Goal: Find contact information: Find contact information

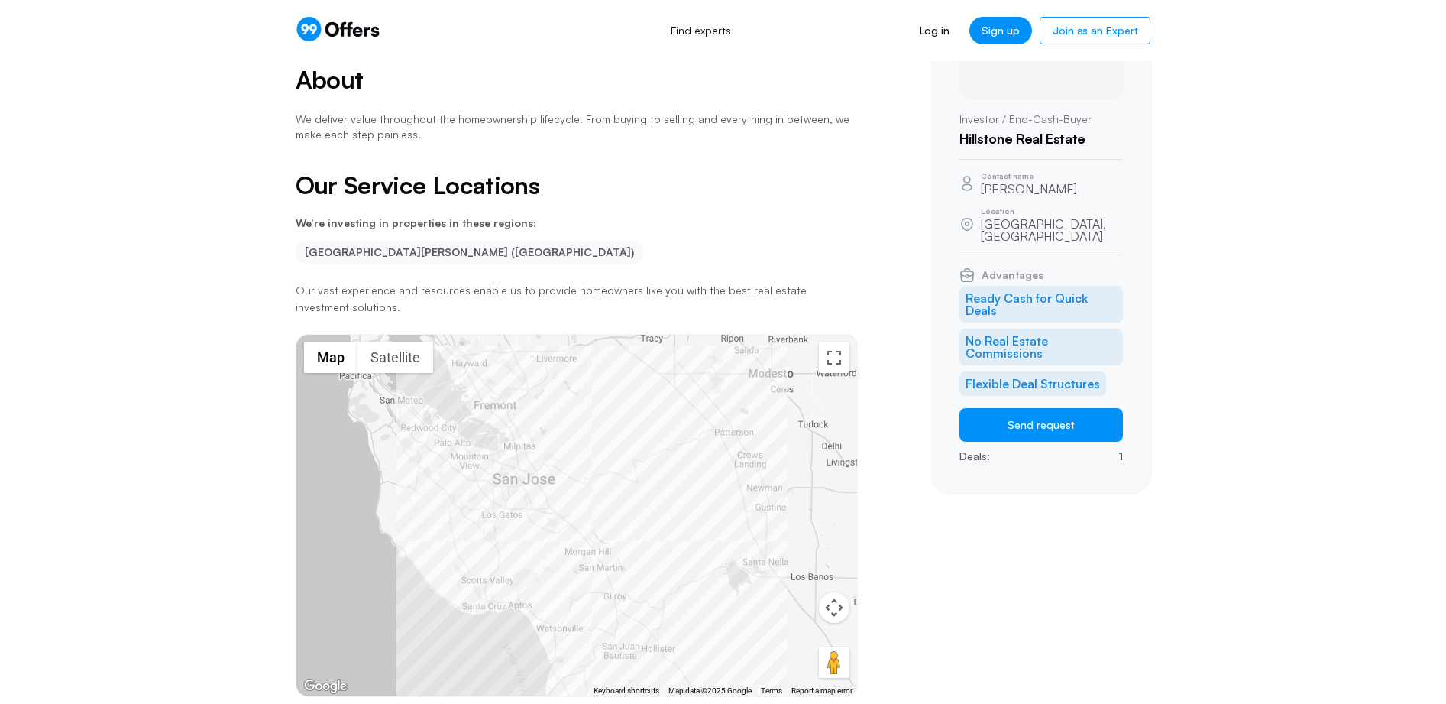
scroll to position [25, 0]
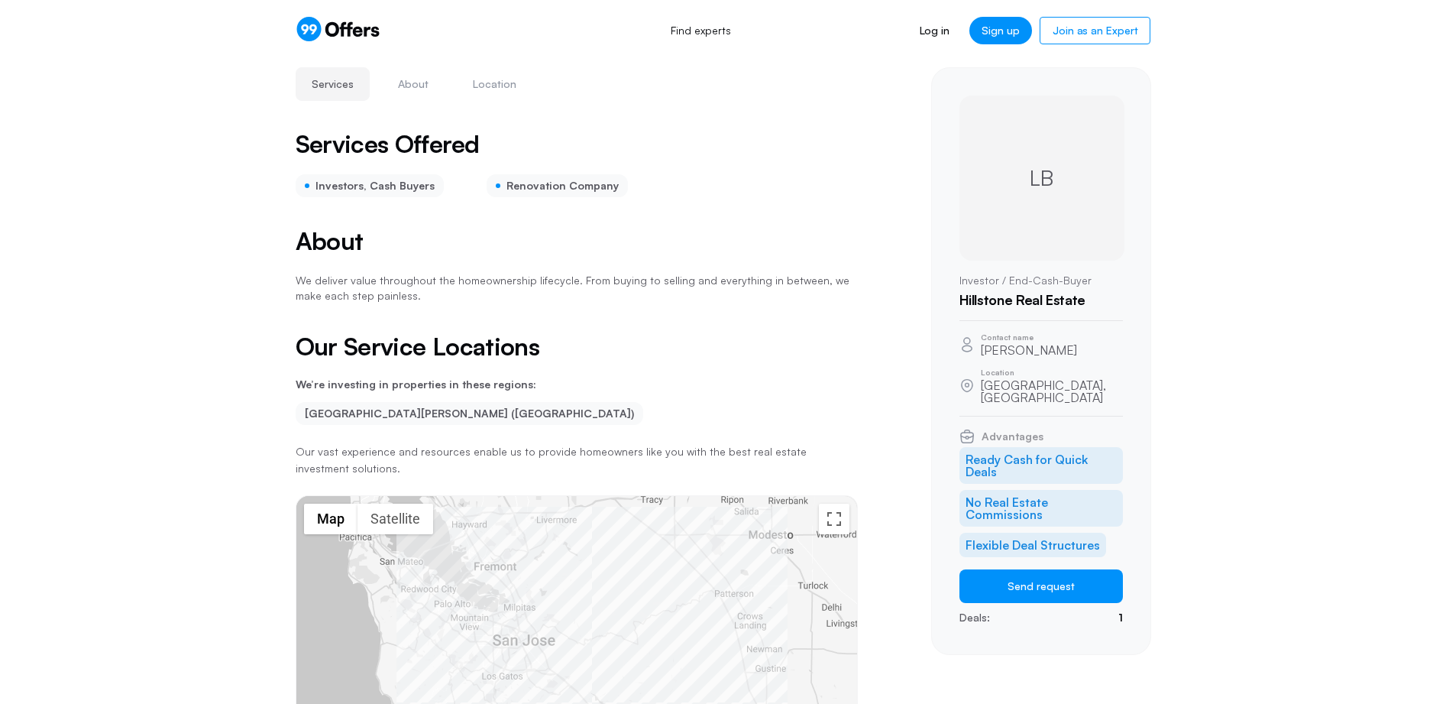
click at [1041, 197] on div "LB" at bounding box center [1041, 177] width 165 height 165
click at [1060, 201] on div "LB" at bounding box center [1041, 177] width 165 height 165
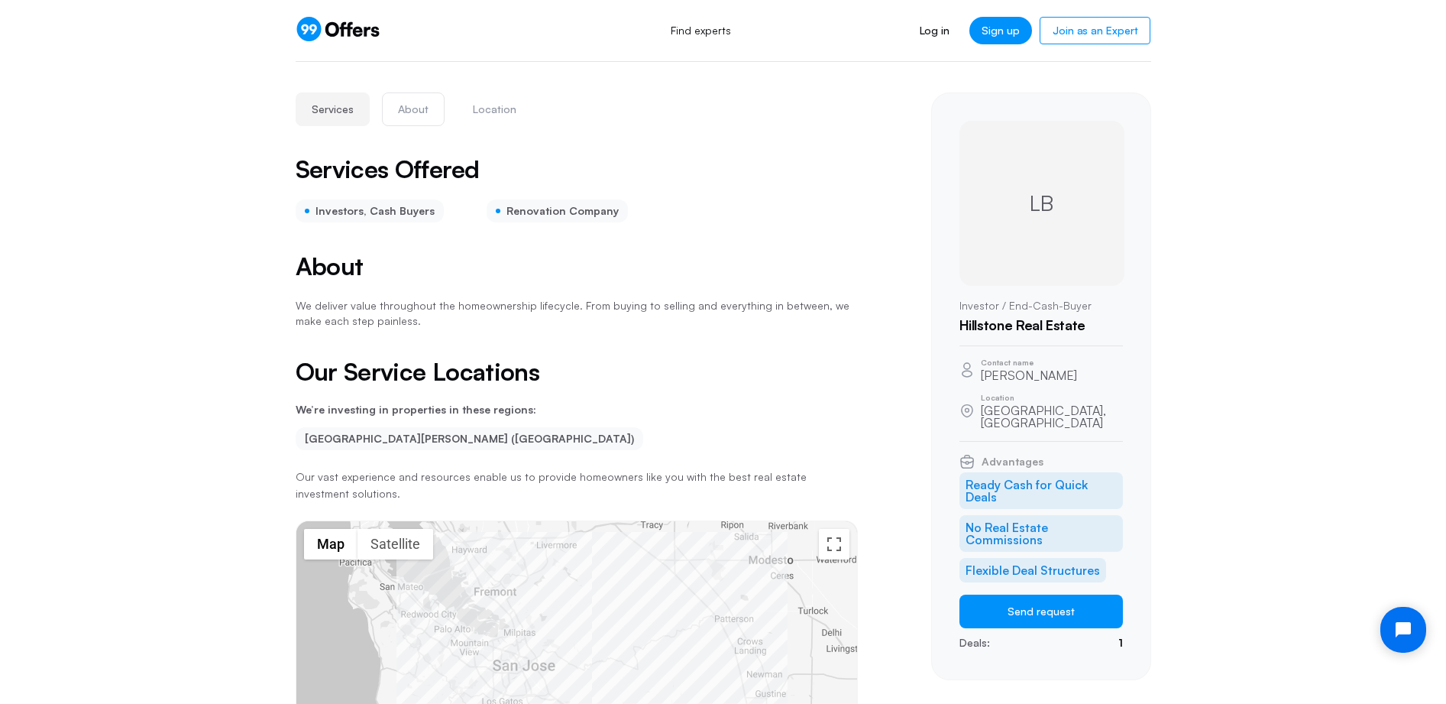
click at [396, 116] on button "About" at bounding box center [413, 109] width 63 height 34
click at [404, 200] on section "Services Offered Investors, Cash Buyers Renovation Company" at bounding box center [577, 190] width 562 height 66
click at [516, 219] on div "Renovation Company" at bounding box center [557, 210] width 141 height 23
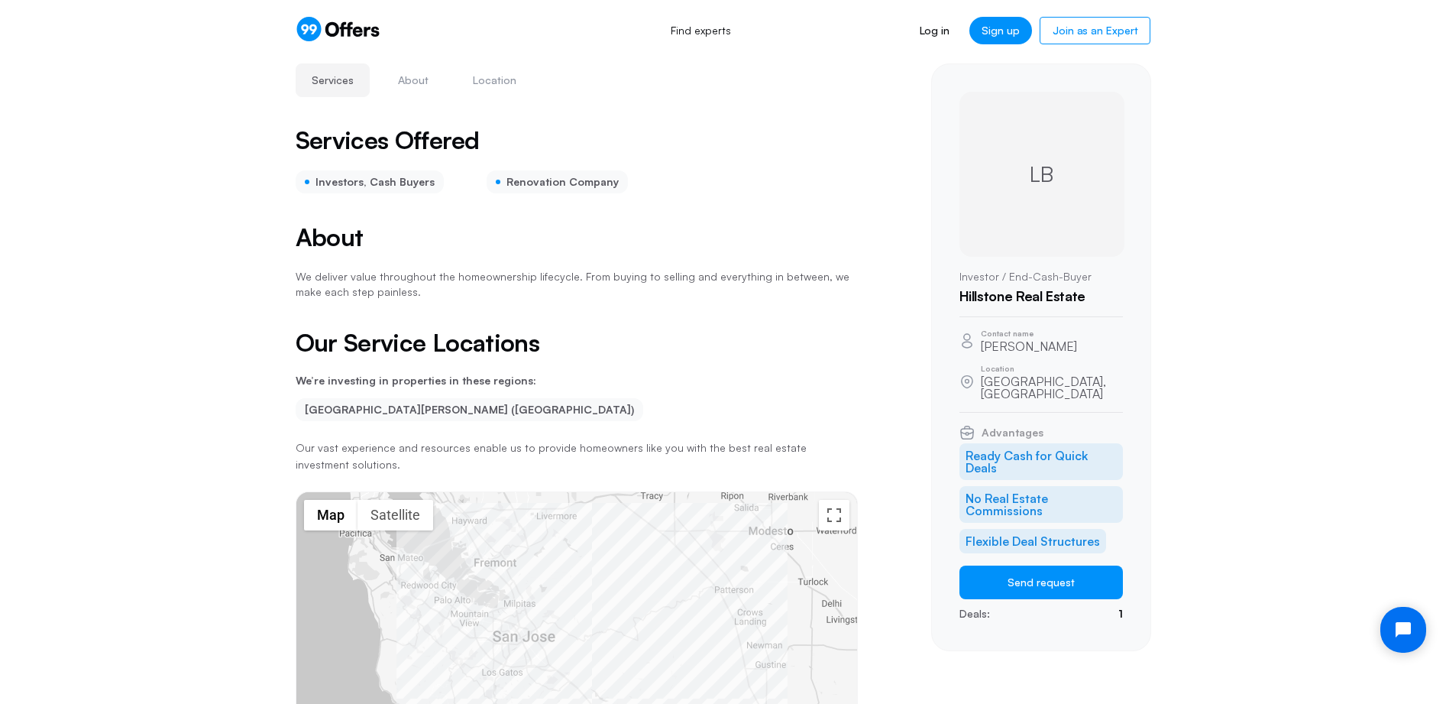
scroll to position [30, 0]
click at [1031, 219] on div "LB" at bounding box center [1041, 173] width 165 height 165
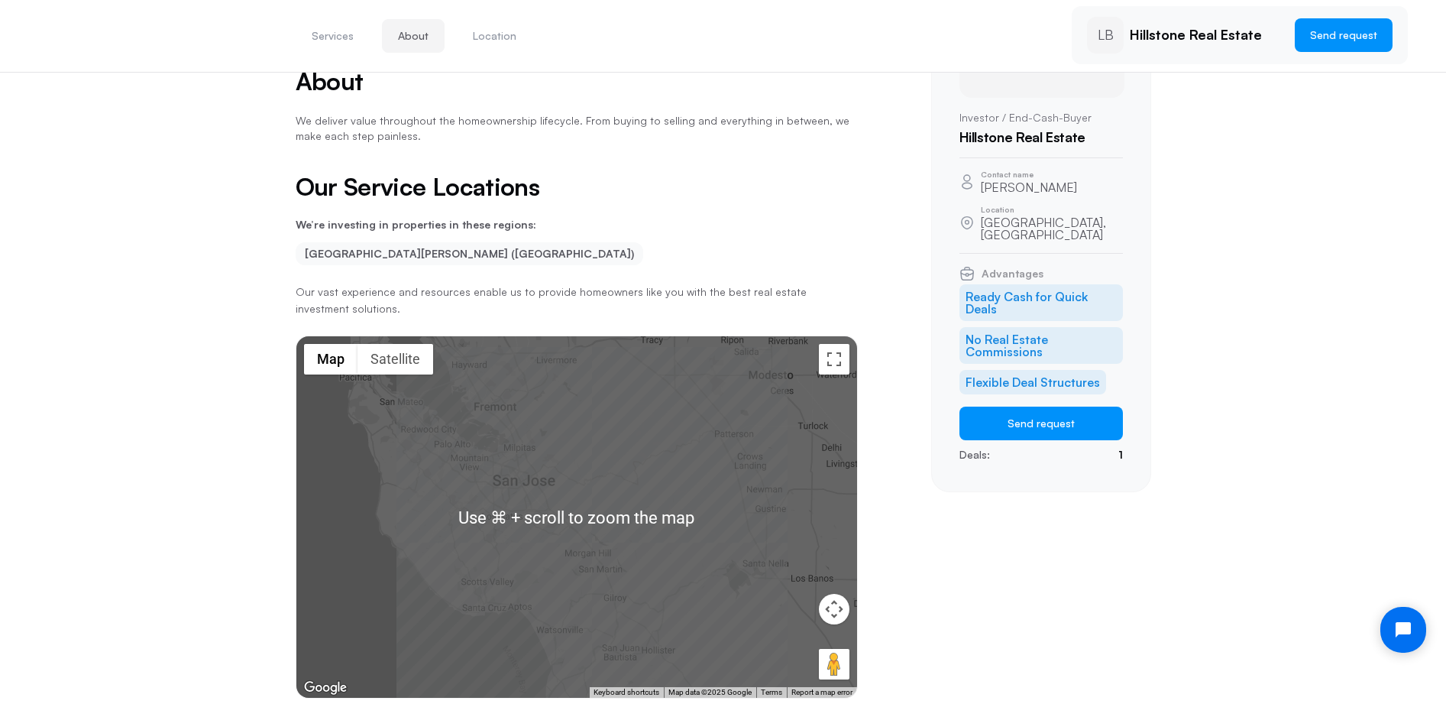
scroll to position [0, 0]
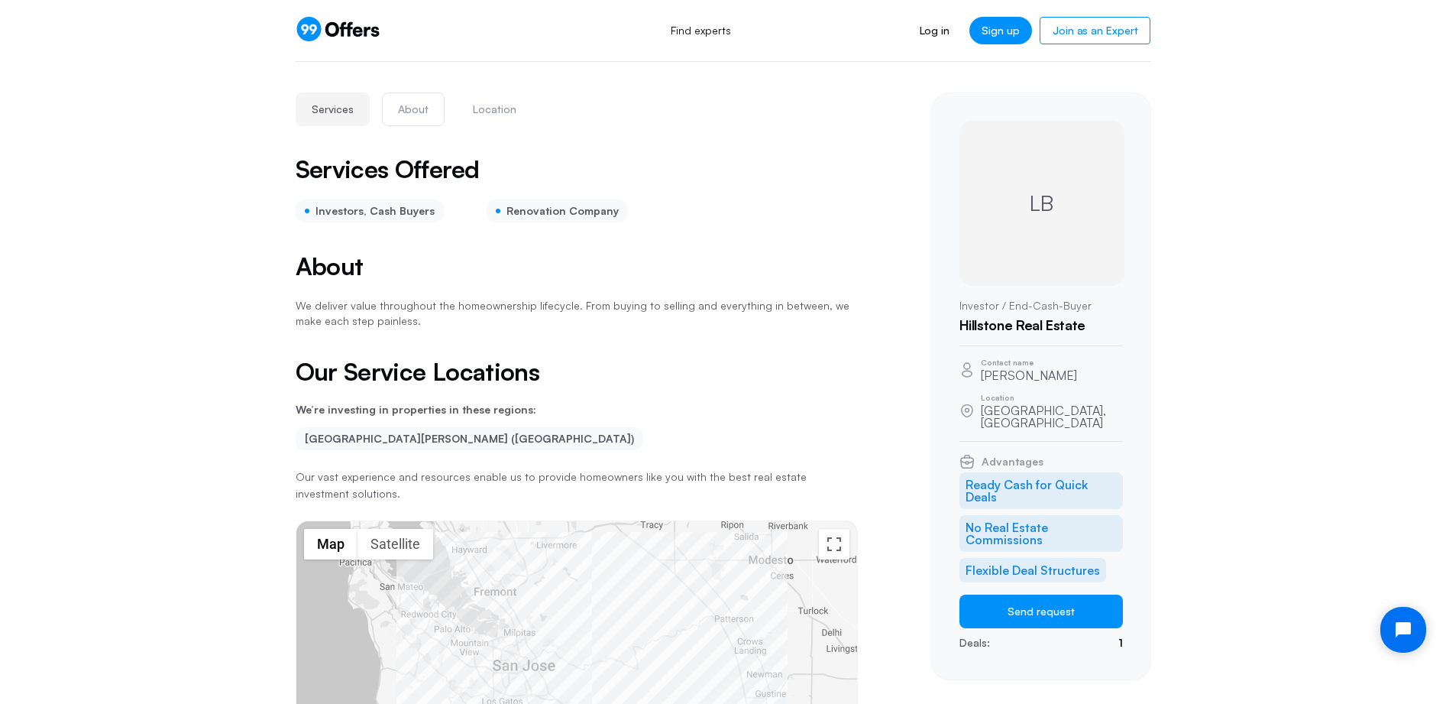
click at [420, 115] on button "About" at bounding box center [413, 109] width 63 height 34
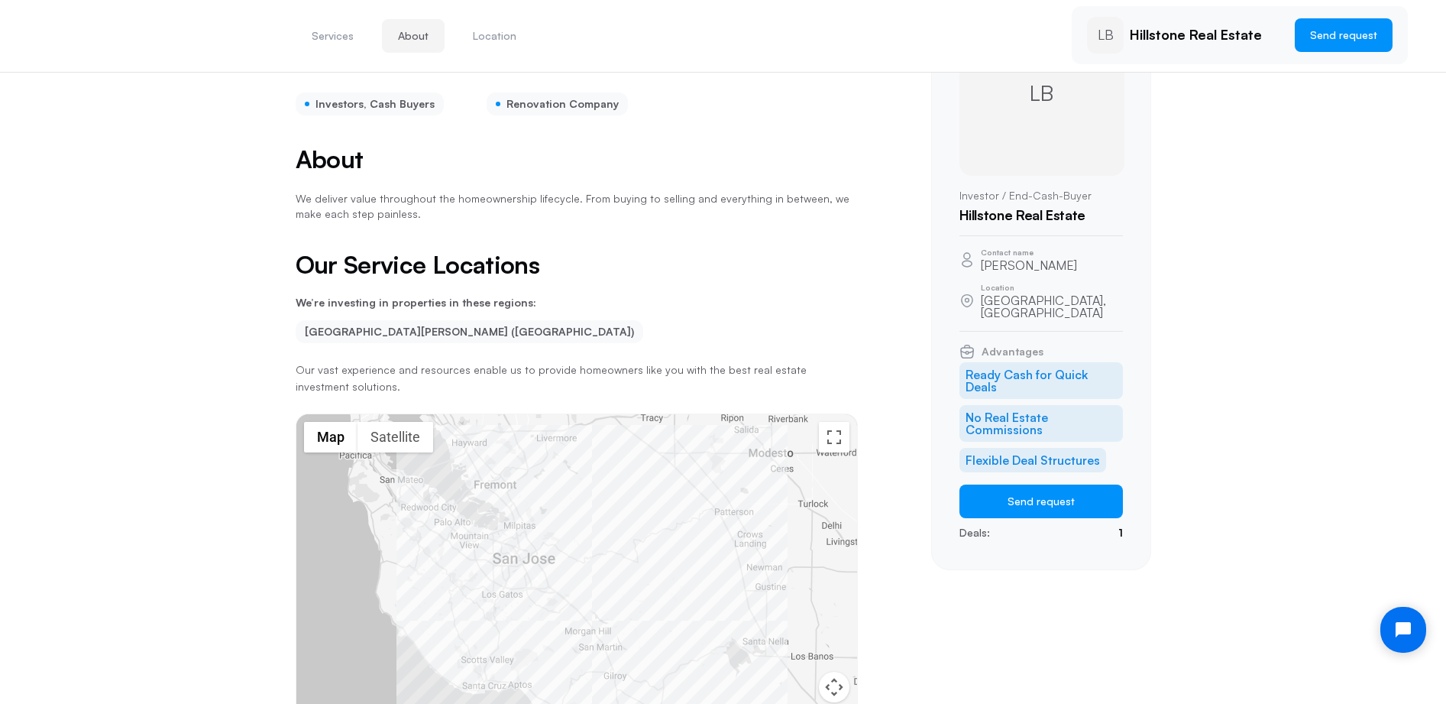
scroll to position [113, 0]
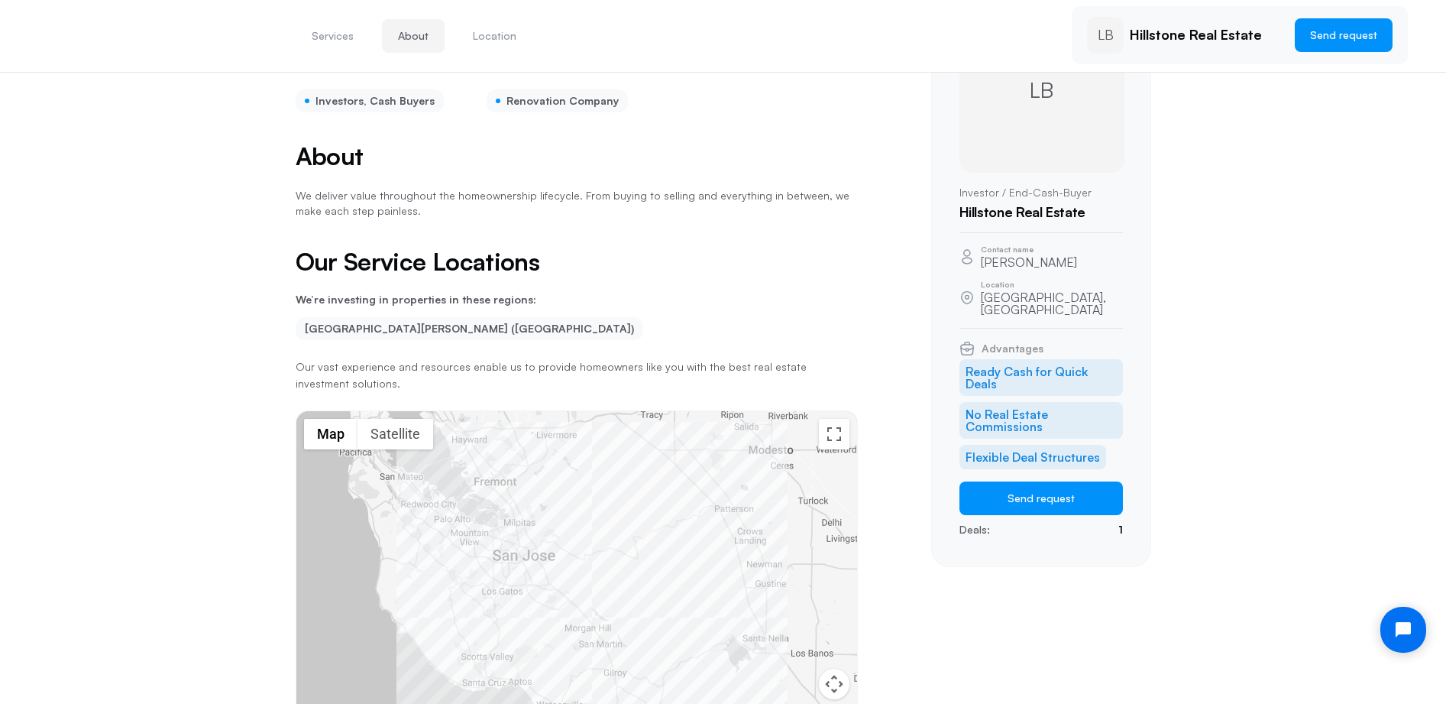
click at [1043, 193] on p "Investor / End-Cash-Buyer" at bounding box center [1040, 192] width 163 height 15
click at [1041, 192] on p "Investor / End-Cash-Buyer" at bounding box center [1040, 192] width 163 height 15
